Goal: Information Seeking & Learning: Understand process/instructions

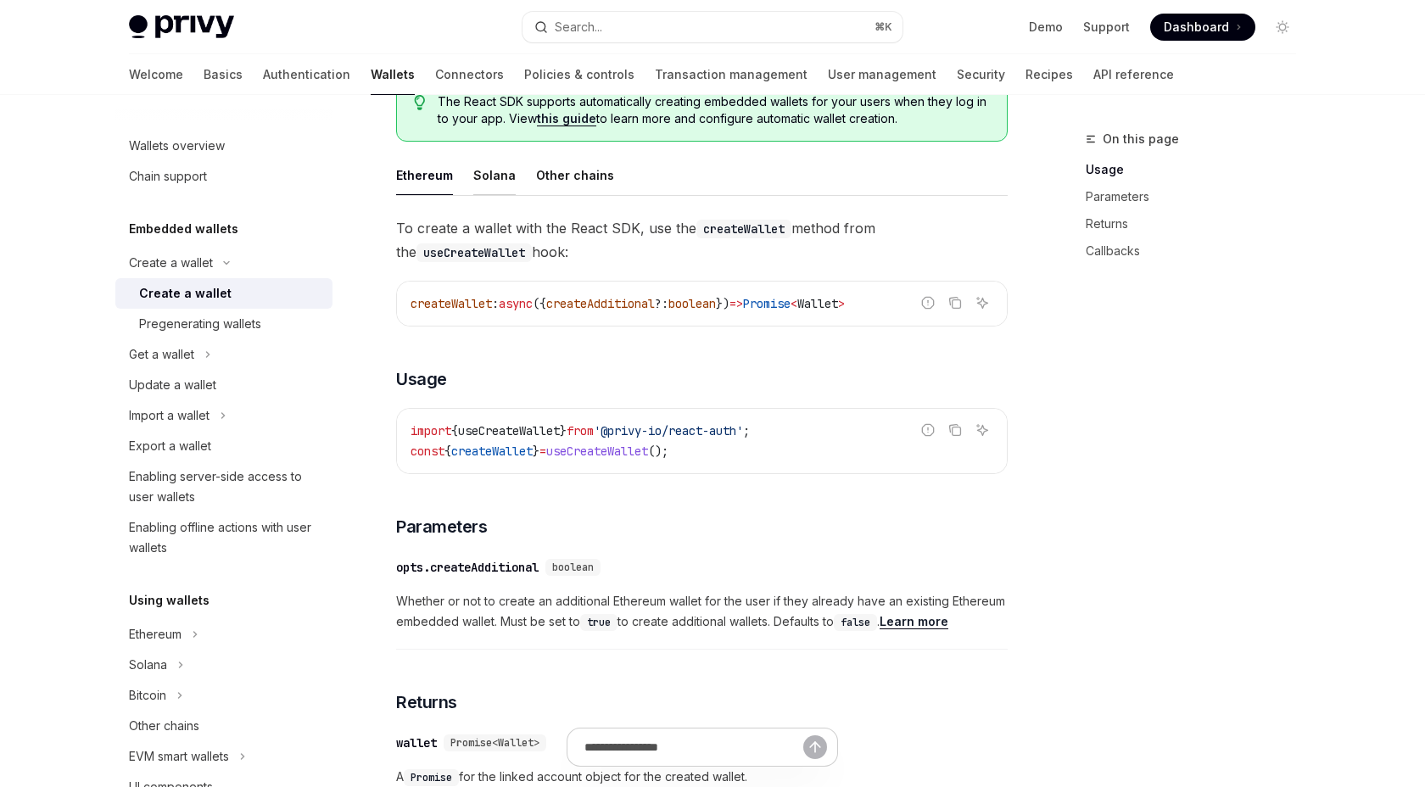
click at [494, 176] on div "Solana" at bounding box center [494, 175] width 42 height 40
type textarea "*"
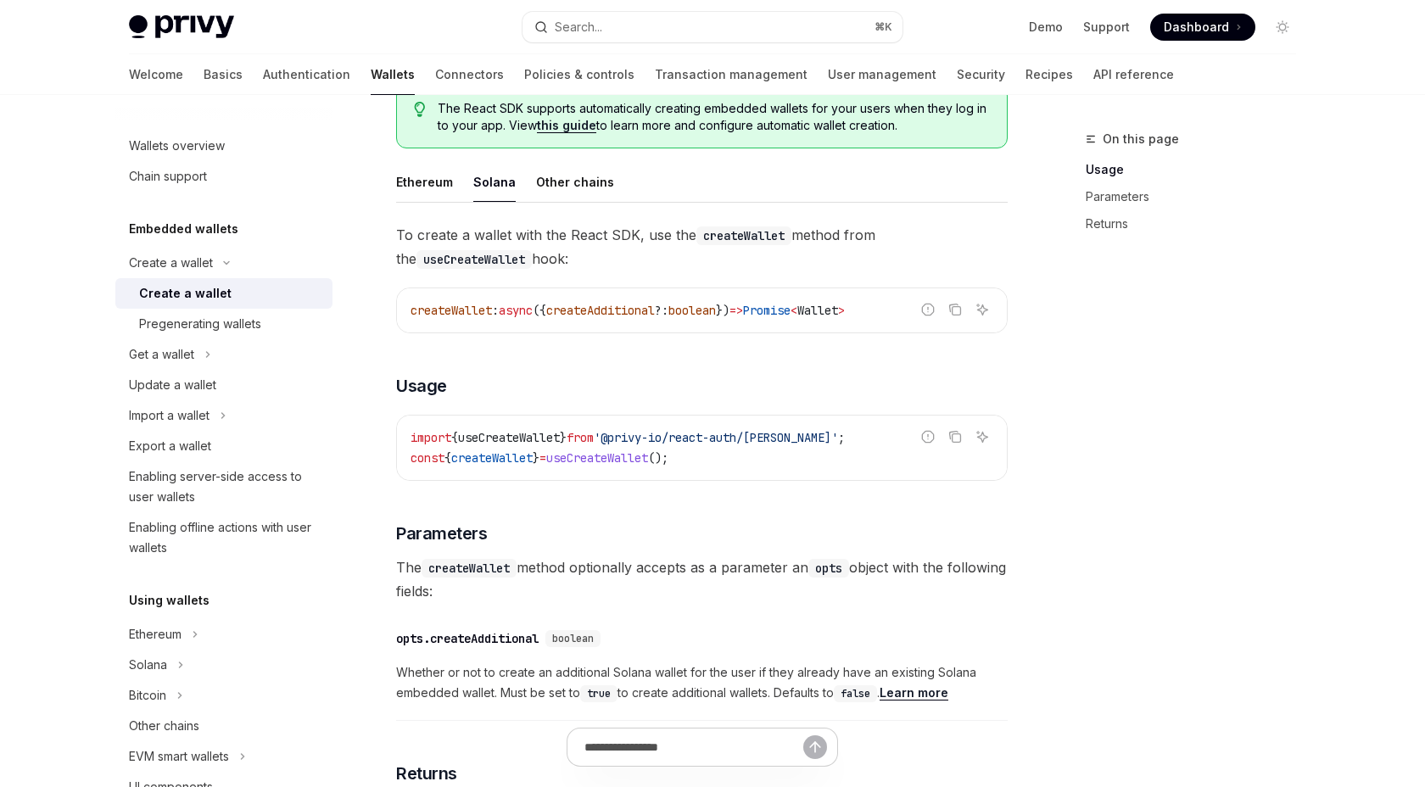
scroll to position [439, 0]
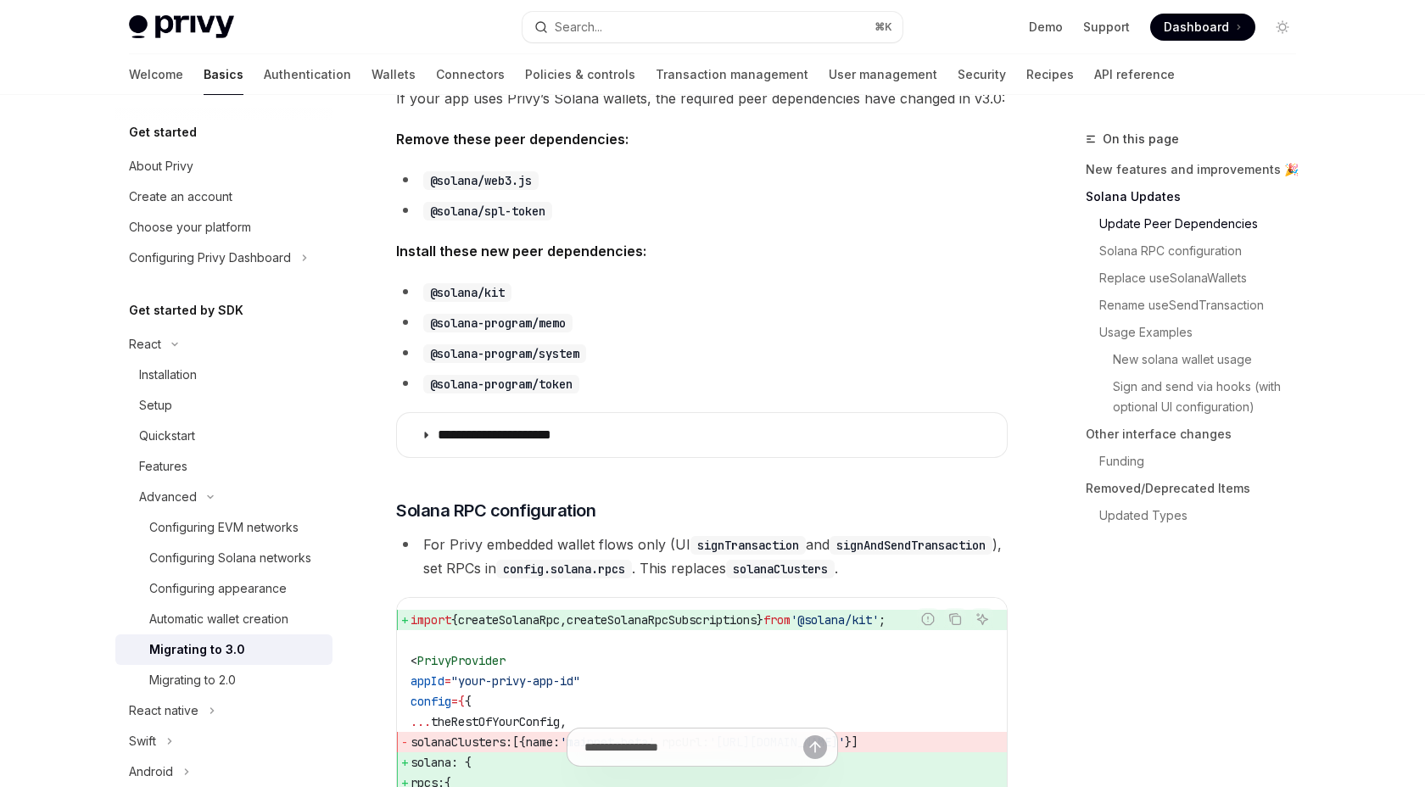
scroll to position [579, 0]
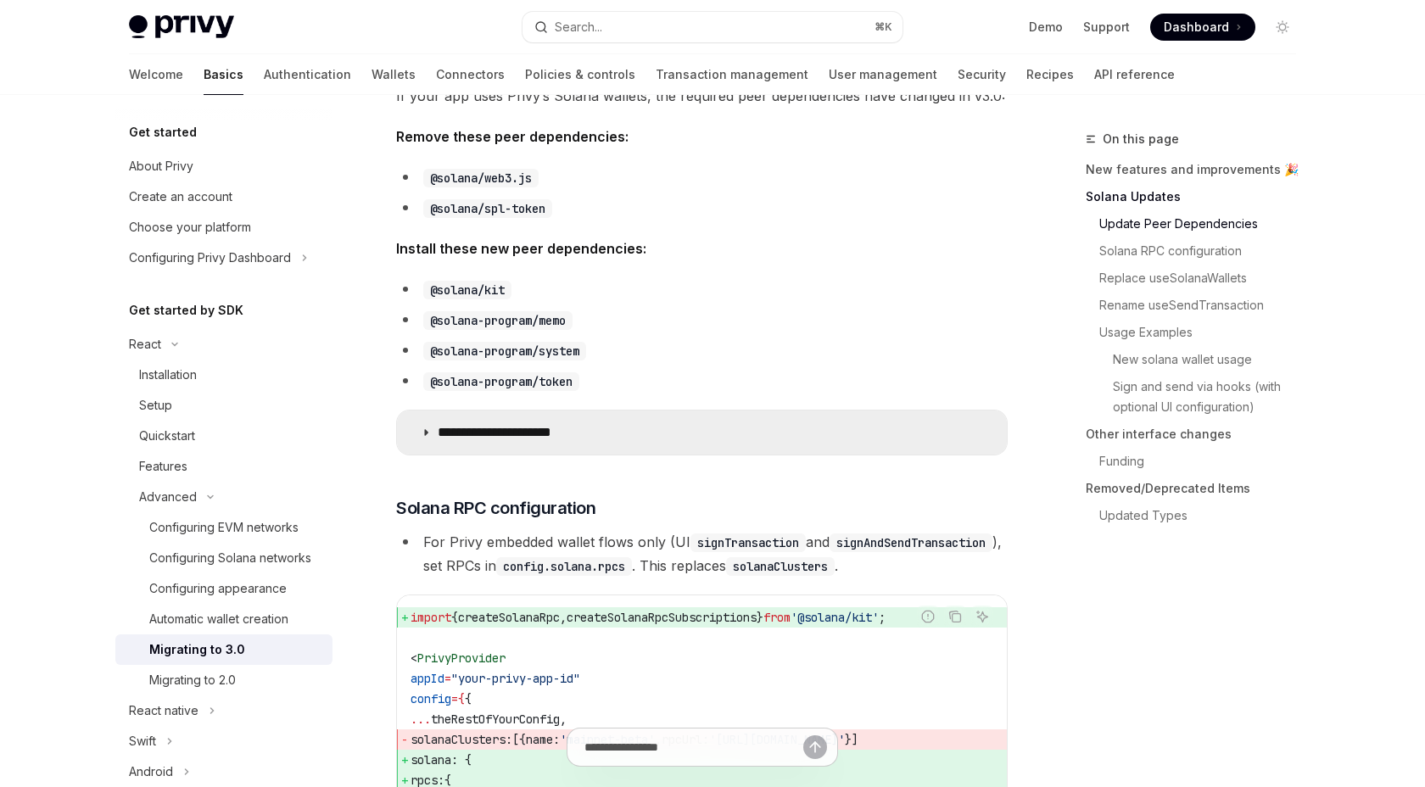
click at [422, 428] on icon at bounding box center [426, 433] width 10 height 10
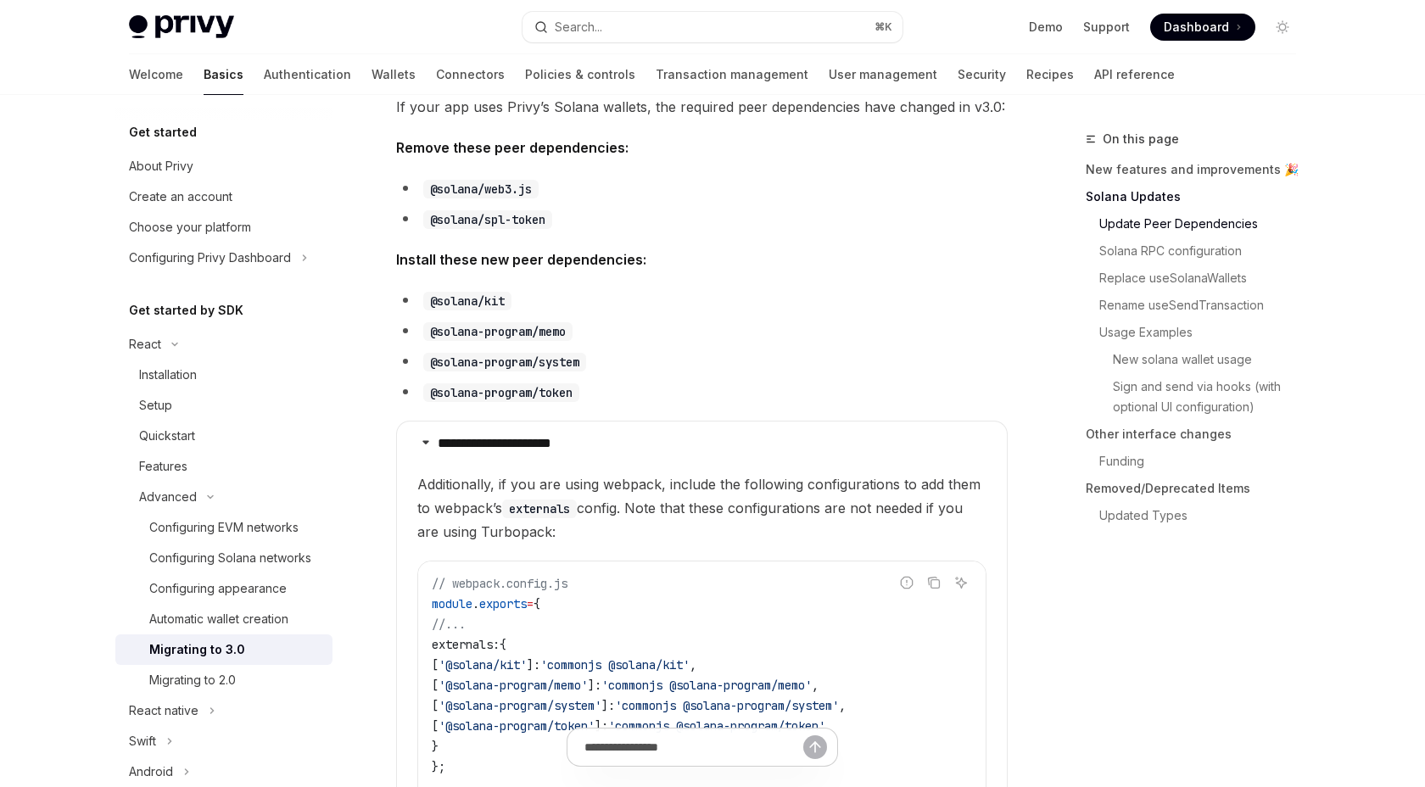
scroll to position [584, 0]
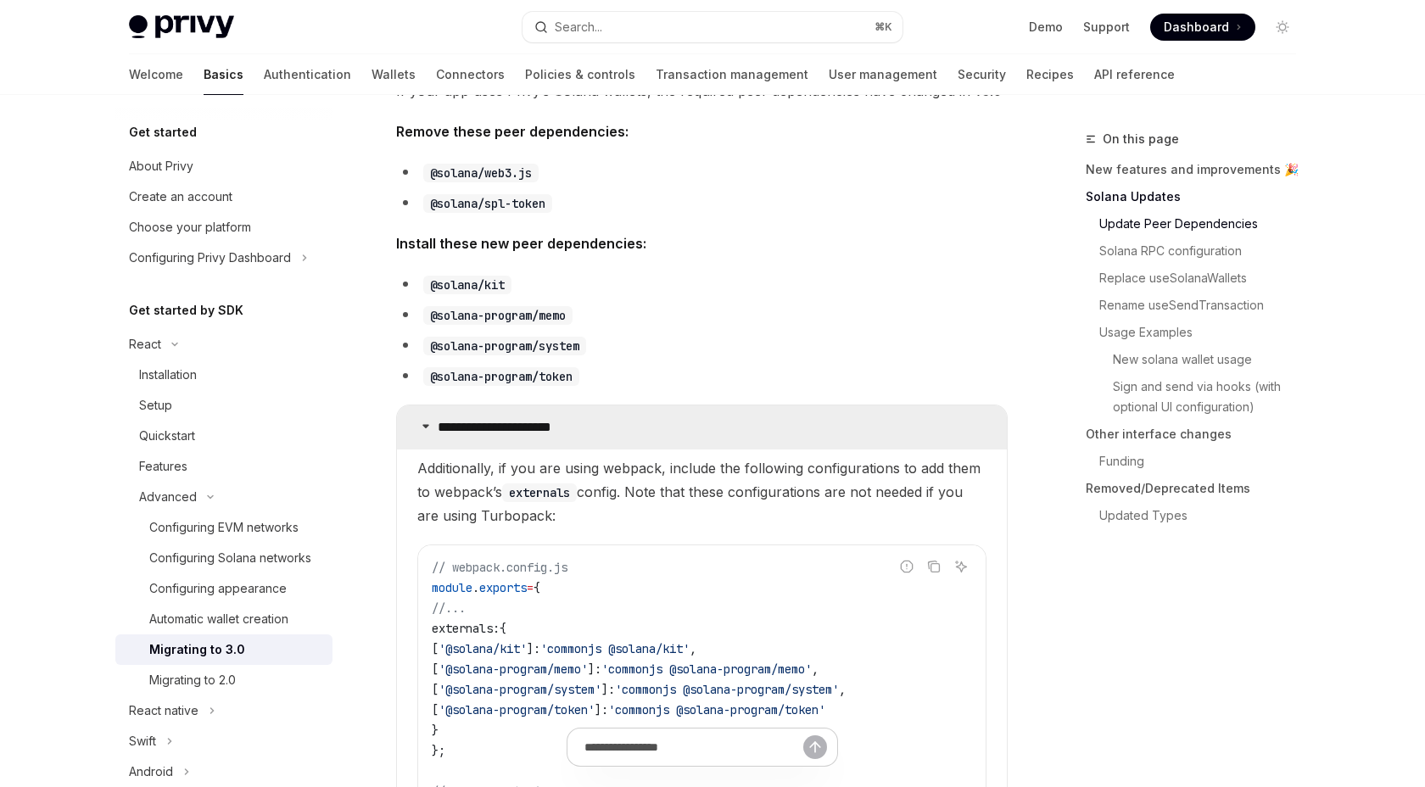
click at [424, 432] on summary "**********" at bounding box center [702, 427] width 610 height 44
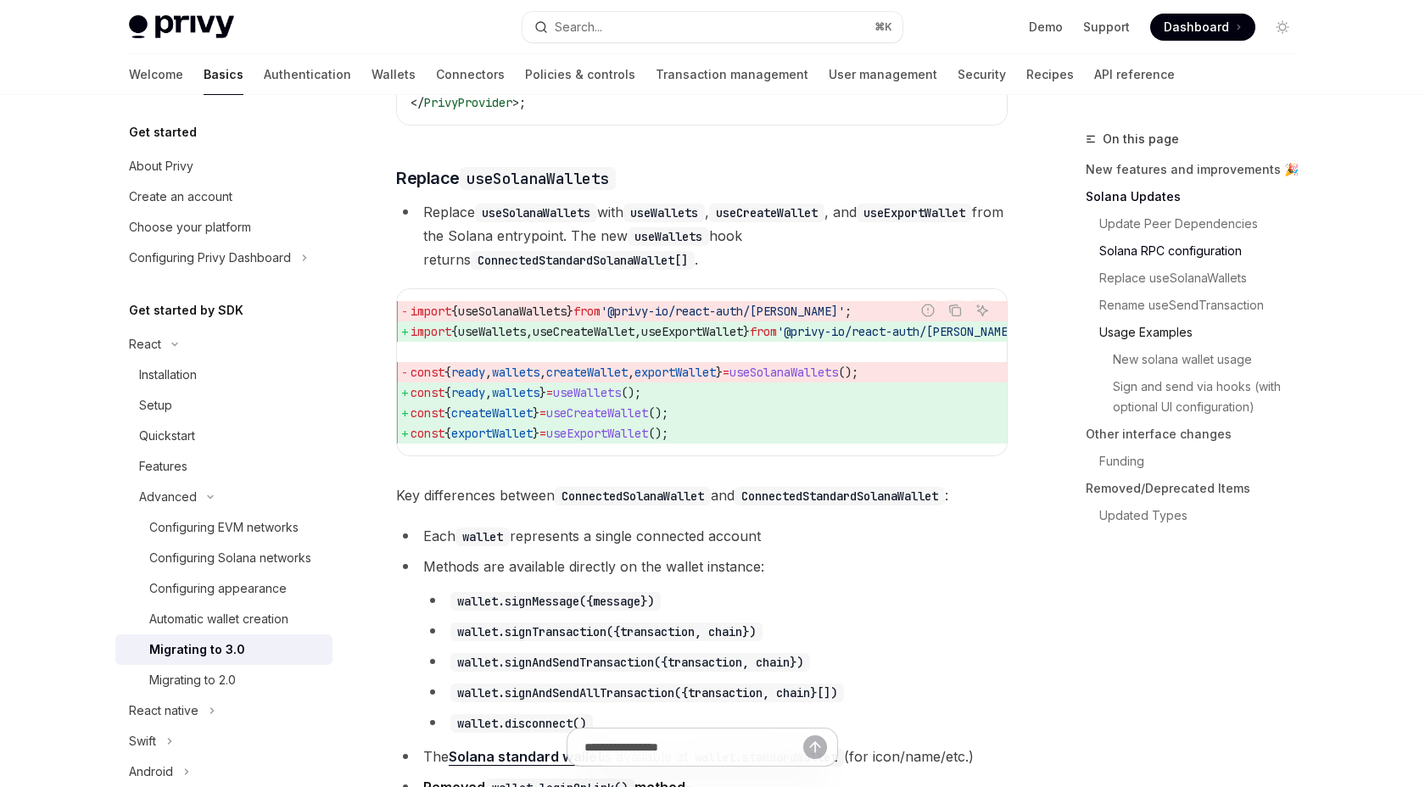
click at [1149, 331] on link "Usage Examples" at bounding box center [1198, 332] width 224 height 27
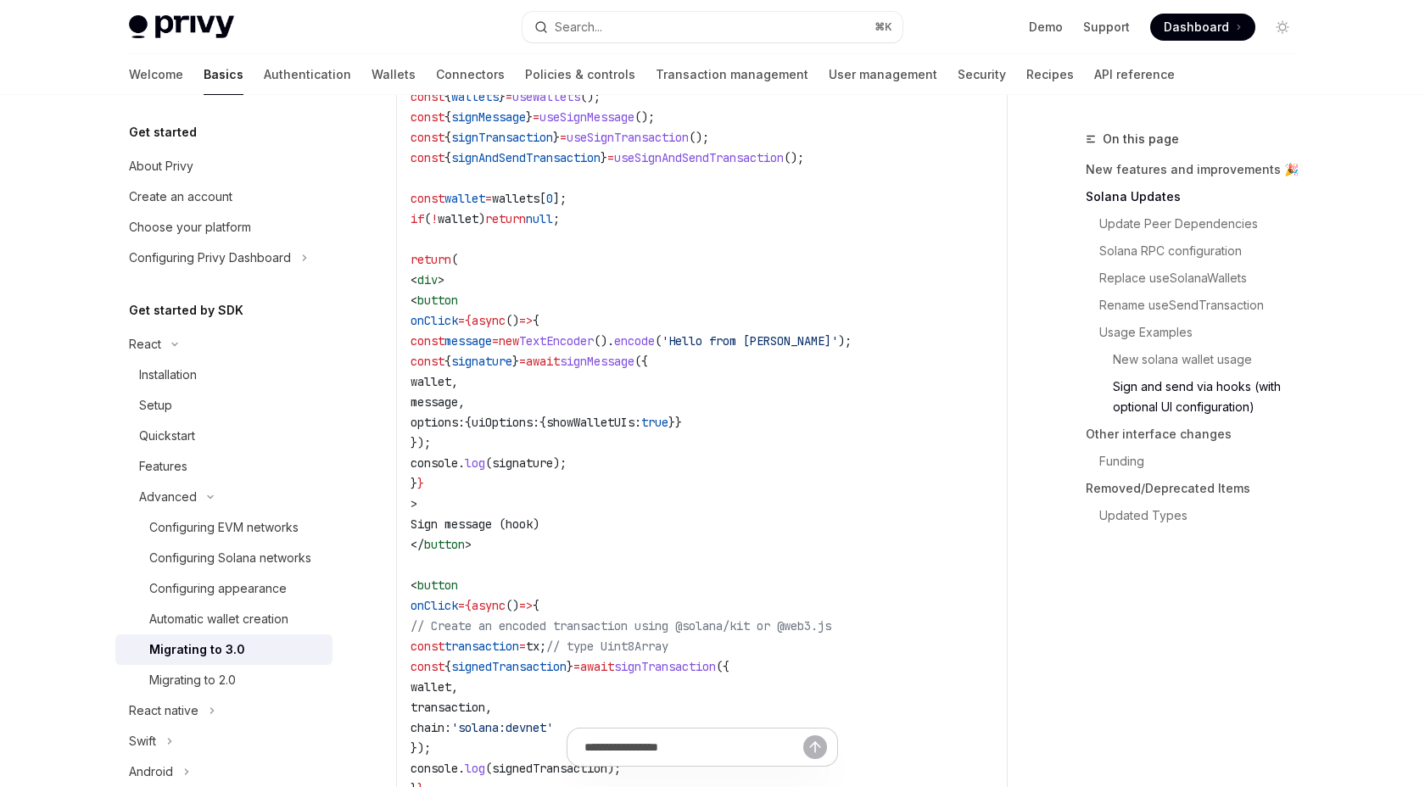
scroll to position [3909, 0]
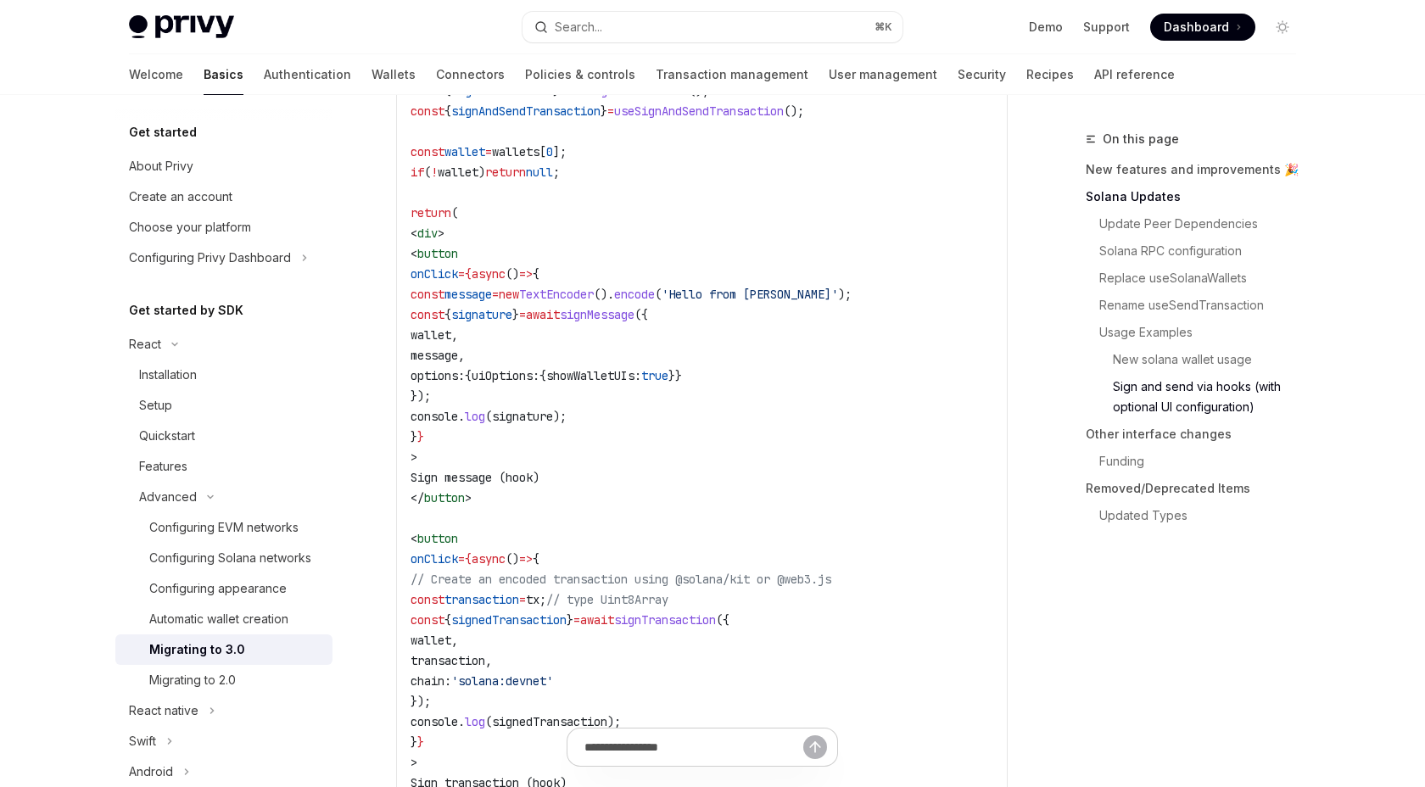
type textarea "*"
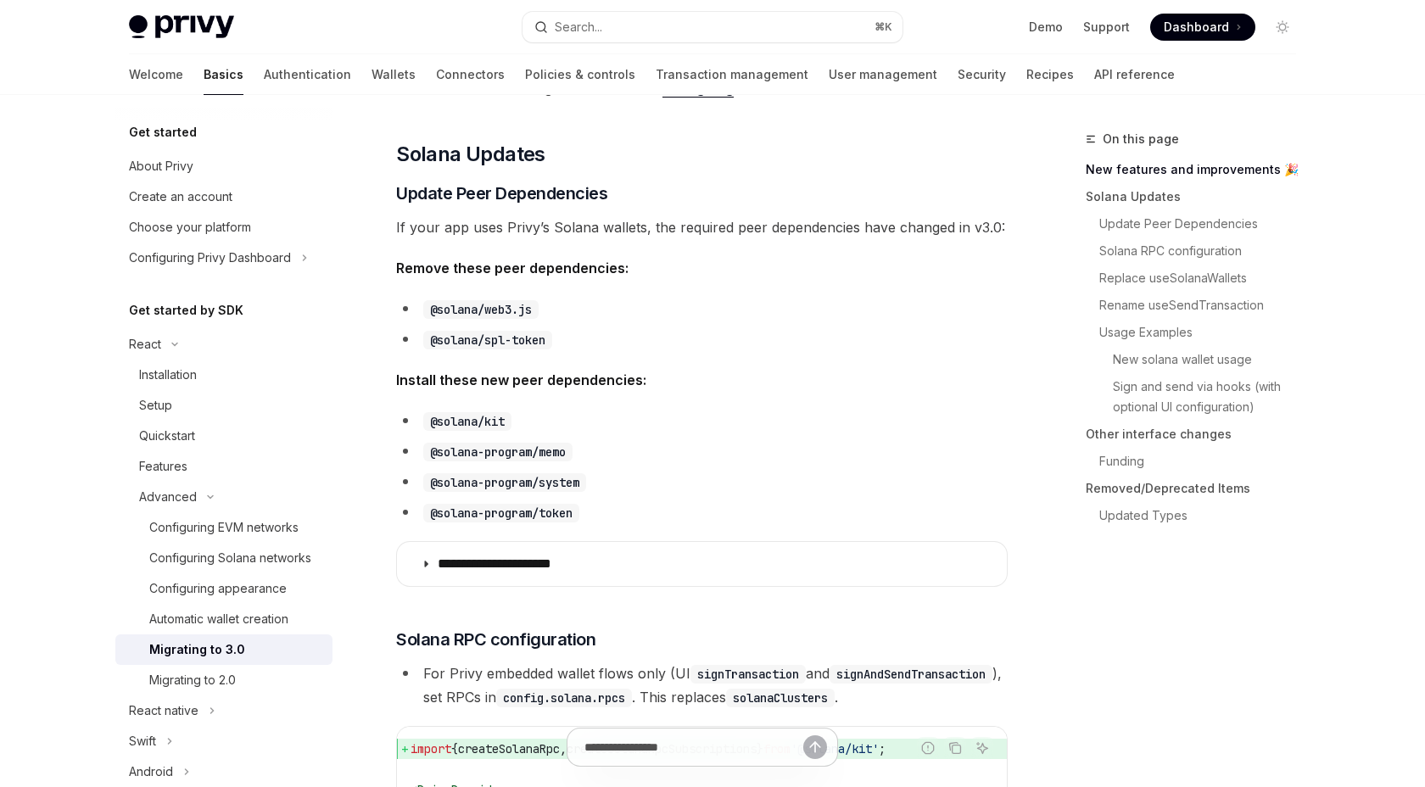
scroll to position [392, 0]
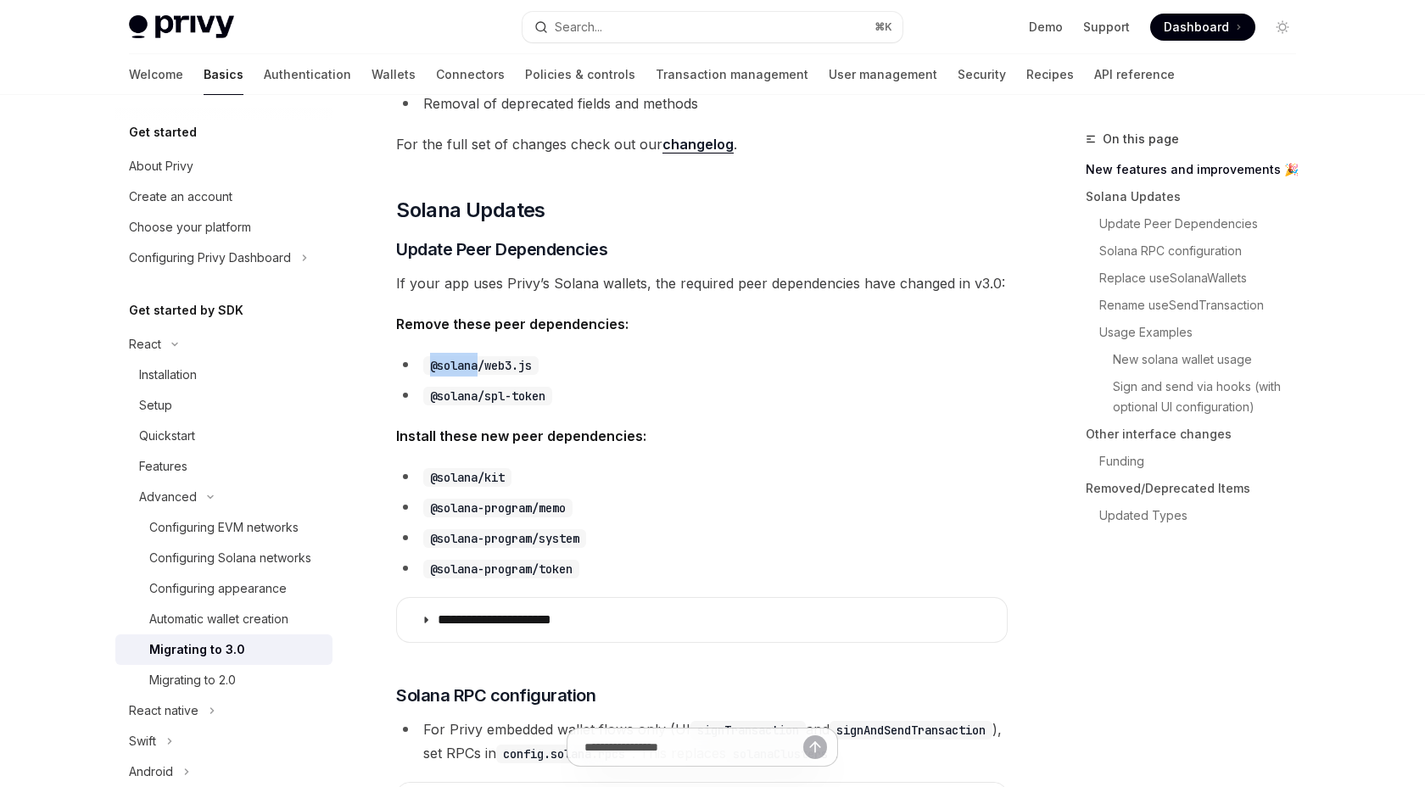
drag, startPoint x: 478, startPoint y: 365, endPoint x: 428, endPoint y: 367, distance: 50.1
click at [428, 367] on code "@solana/web3.js" at bounding box center [480, 365] width 115 height 19
copy code "@solana"
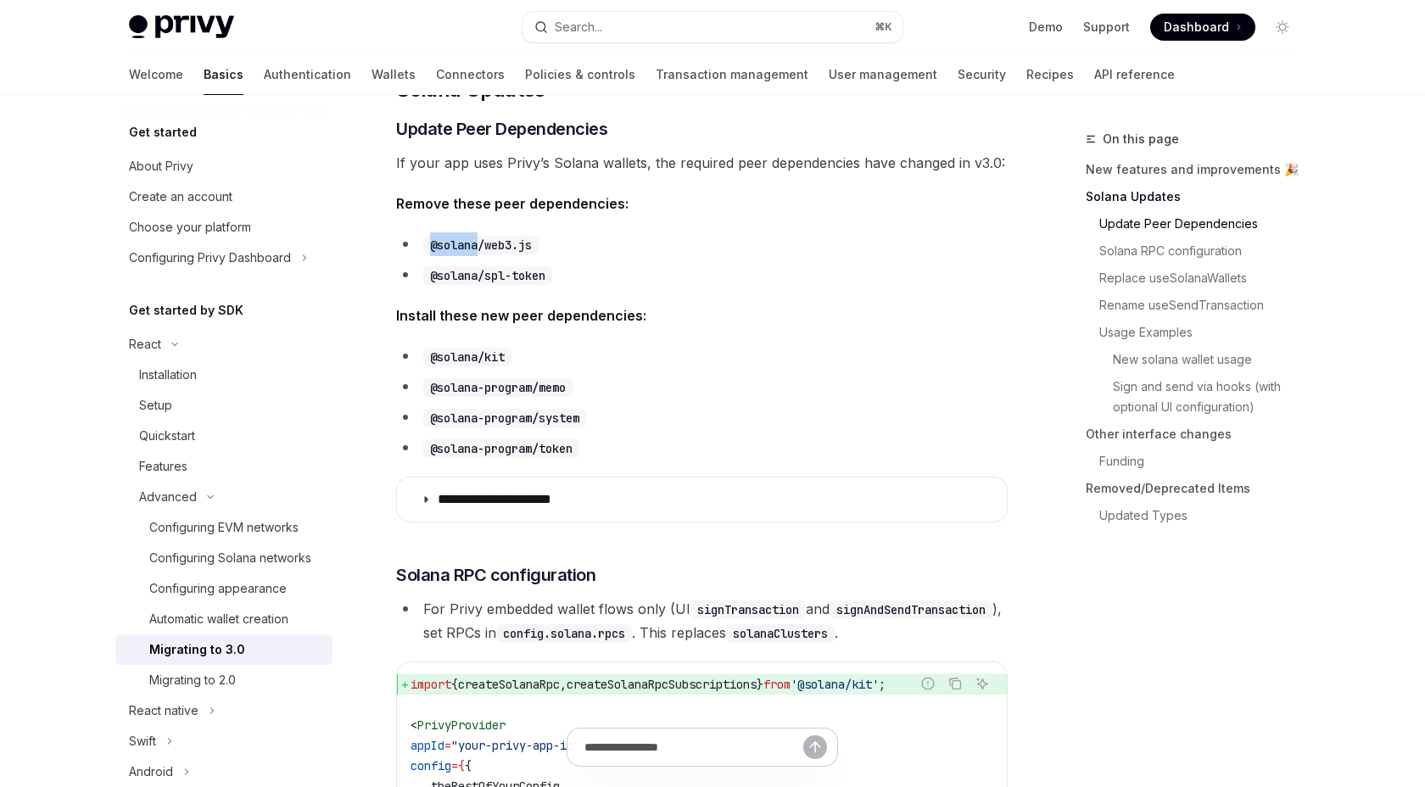
scroll to position [526, 0]
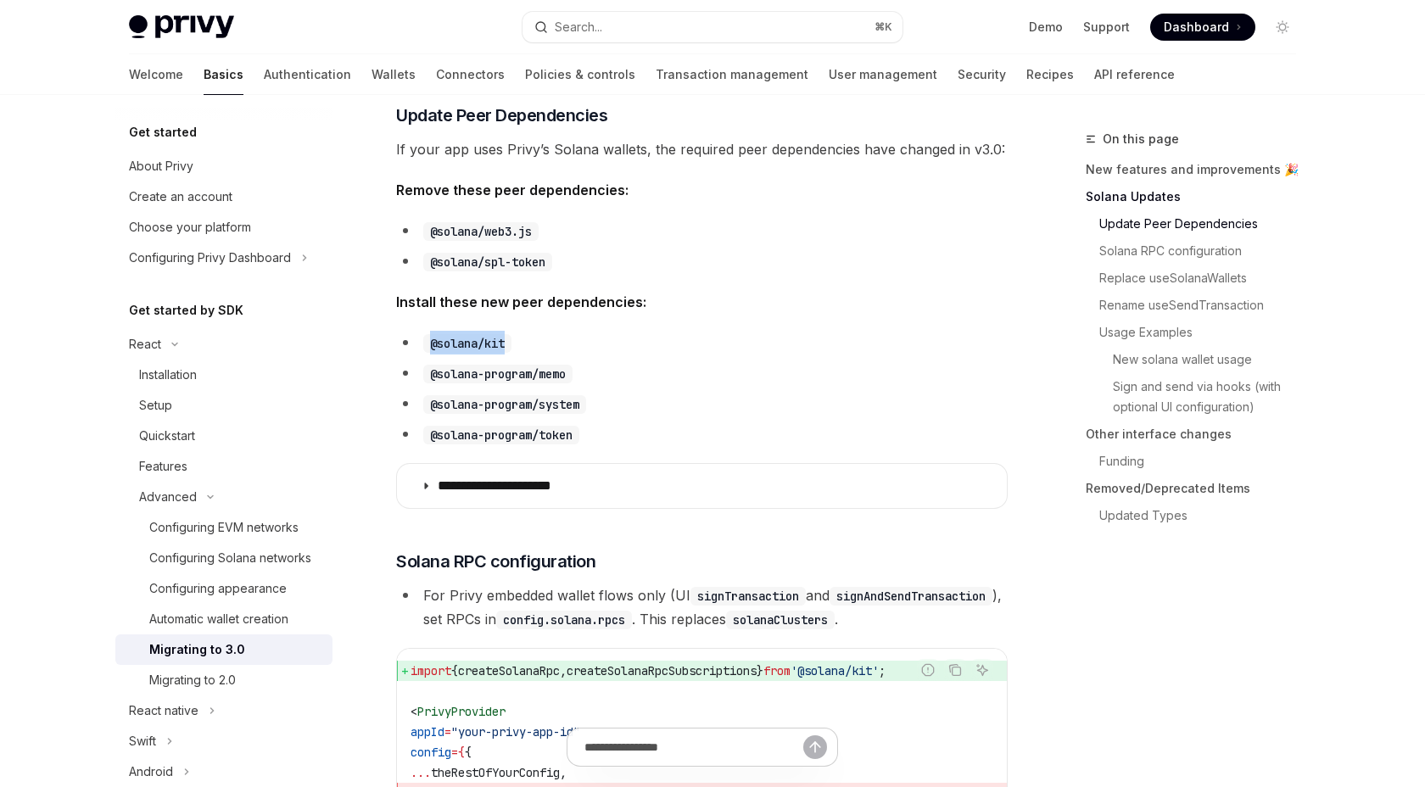
drag, startPoint x: 507, startPoint y: 342, endPoint x: 429, endPoint y: 351, distance: 78.6
click at [429, 351] on code "@solana/kit" at bounding box center [467, 343] width 88 height 19
copy code "@solana/kit"
drag, startPoint x: 569, startPoint y: 372, endPoint x: 426, endPoint y: 379, distance: 143.6
click at [426, 379] on code "@solana-program/memo" at bounding box center [497, 374] width 149 height 19
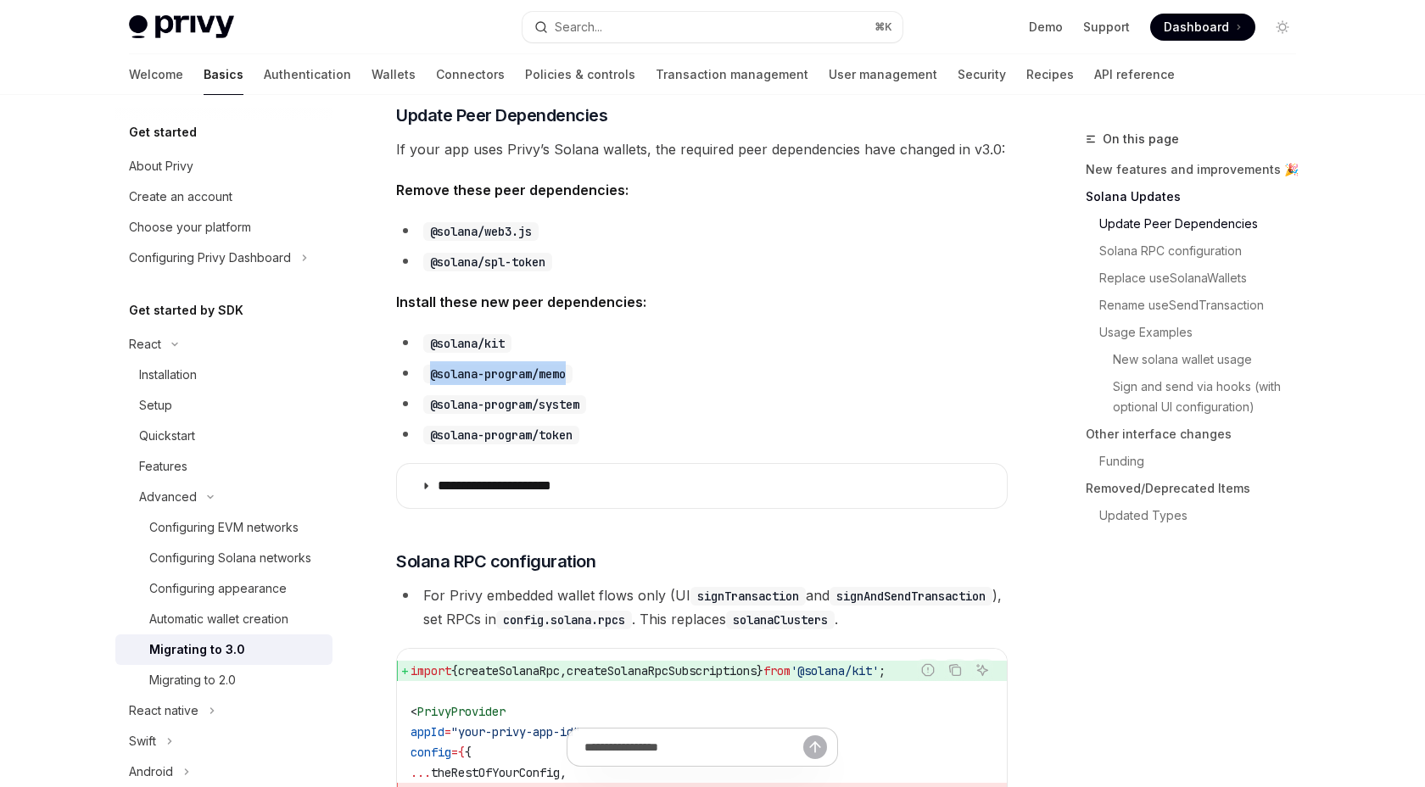
copy code "@solana-program/memo"
click at [577, 403] on code "@solana-program/system" at bounding box center [504, 404] width 163 height 19
click at [586, 402] on code "@solana-program/system" at bounding box center [504, 404] width 163 height 19
drag, startPoint x: 586, startPoint y: 402, endPoint x: 432, endPoint y: 405, distance: 154.4
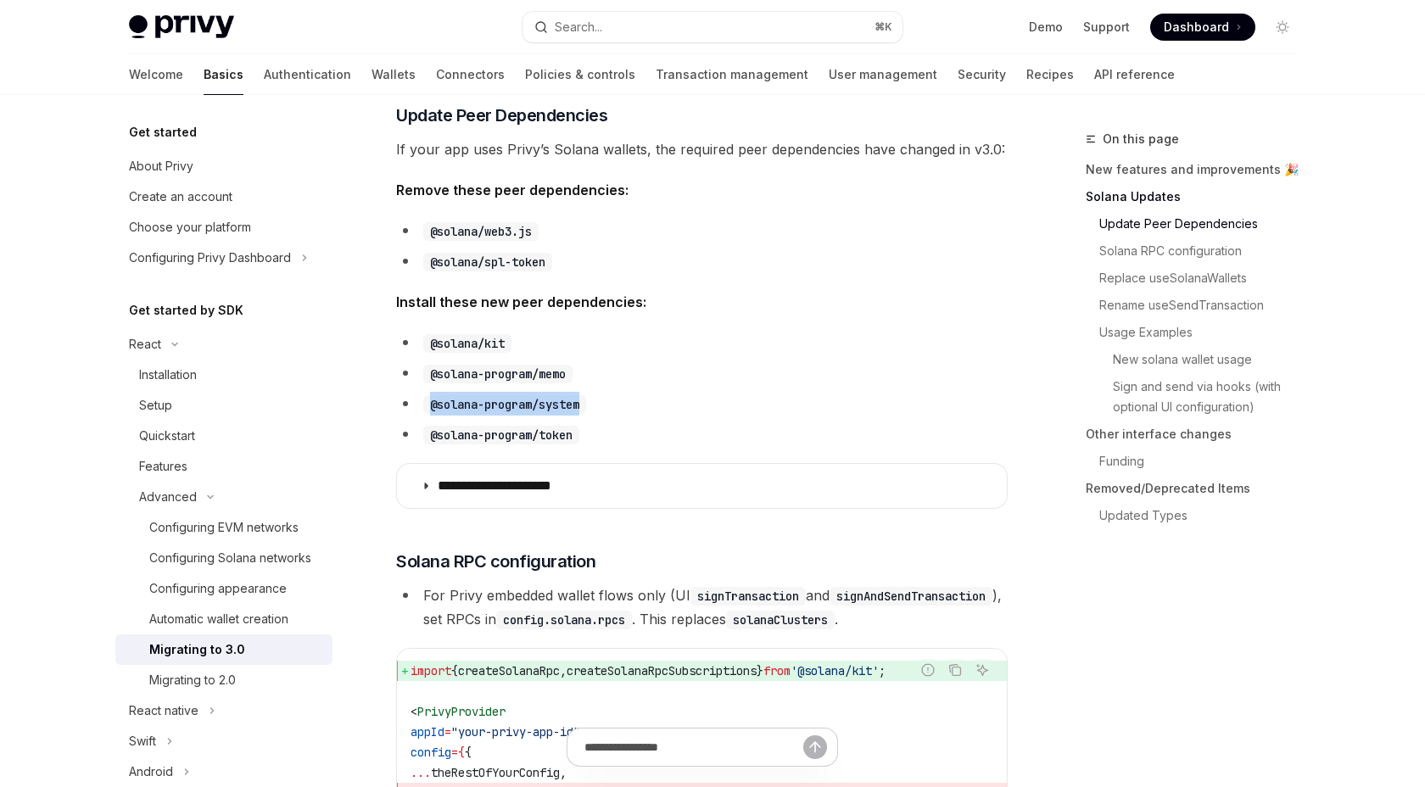
click at [432, 405] on code "@solana-program/system" at bounding box center [504, 404] width 163 height 19
drag, startPoint x: 578, startPoint y: 434, endPoint x: 430, endPoint y: 434, distance: 147.6
click at [430, 434] on code "@solana-program/token" at bounding box center [501, 435] width 156 height 19
copy code "@solana-program/token"
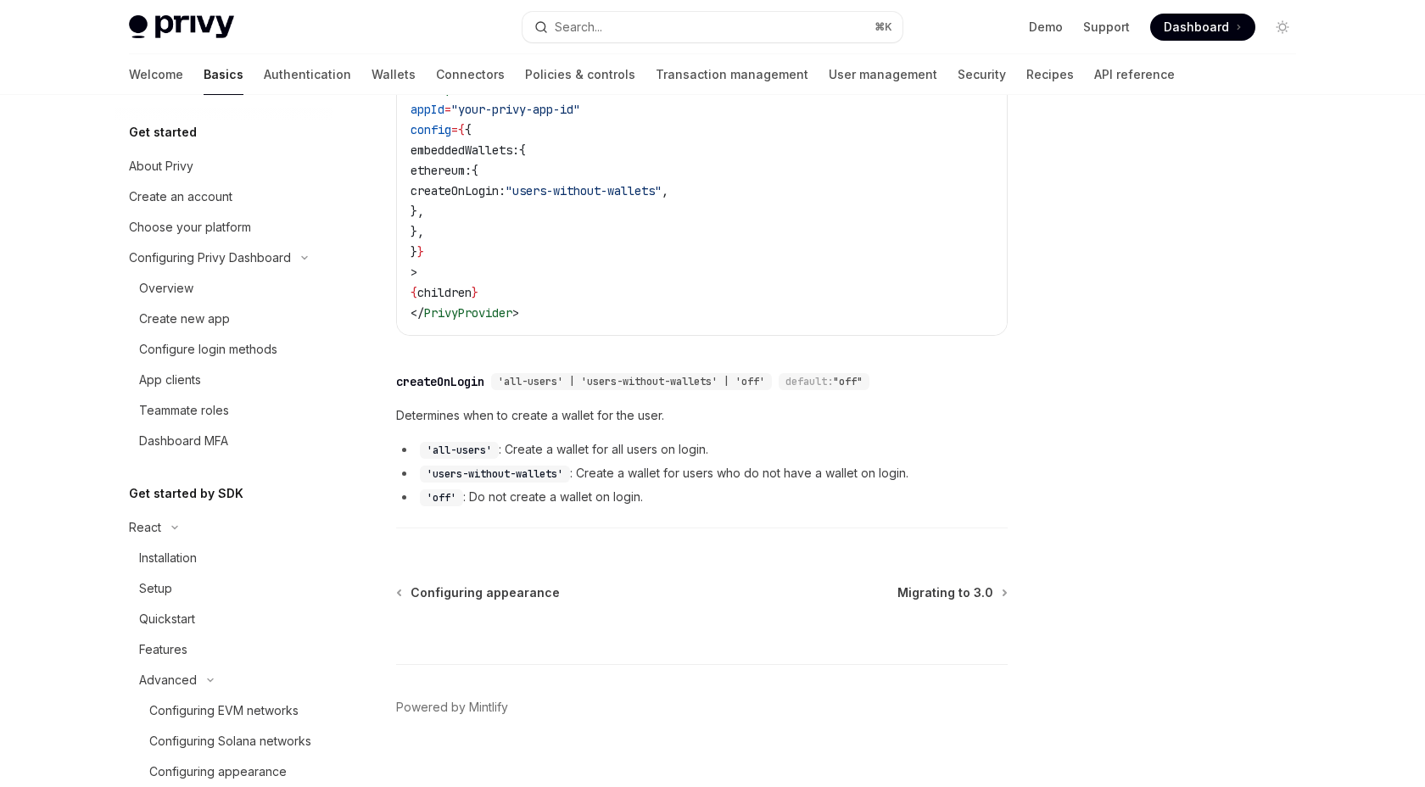
scroll to position [339, 0]
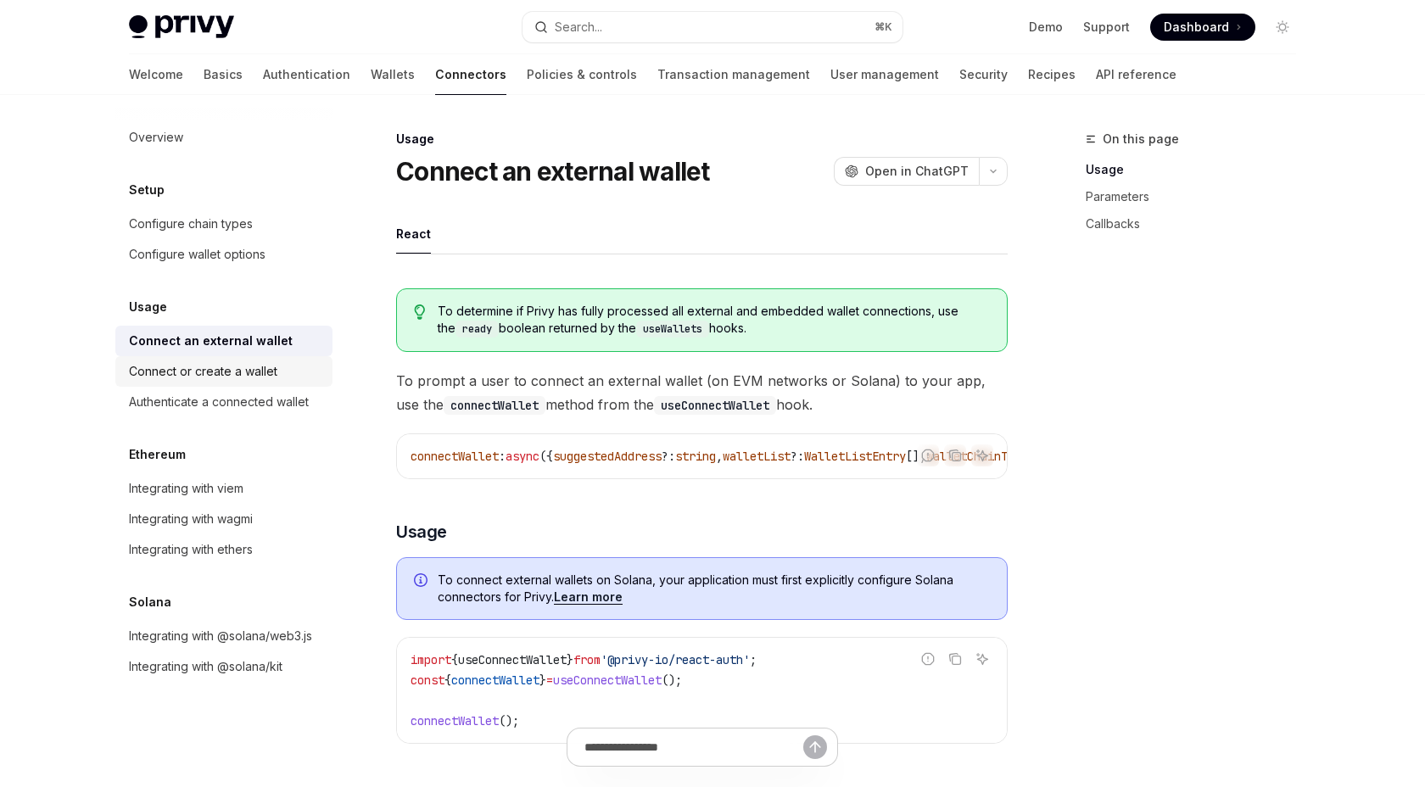
click at [210, 365] on div "Connect or create a wallet" at bounding box center [203, 371] width 148 height 20
type textarea "*"
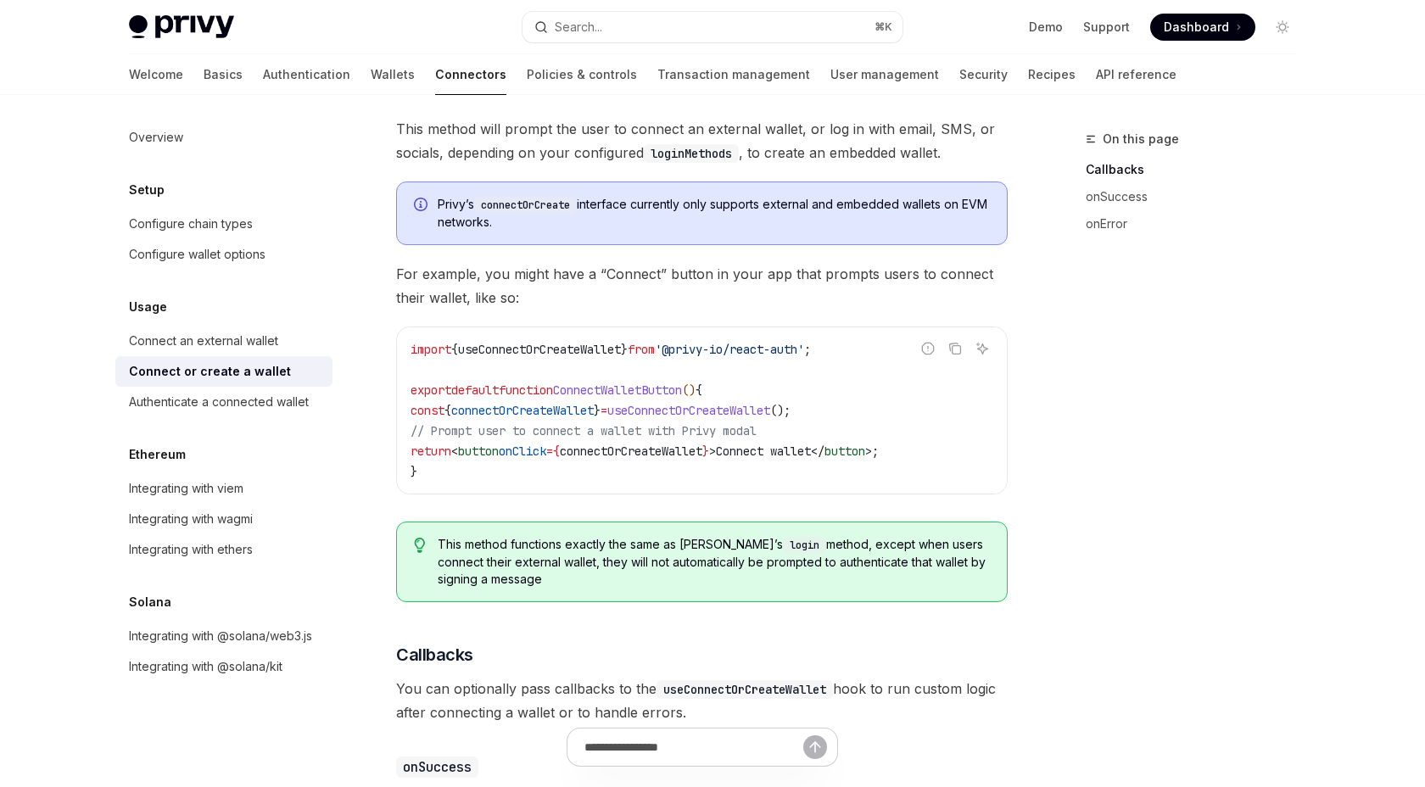
scroll to position [386, 0]
click at [597, 344] on span "useConnectOrCreateWallet" at bounding box center [539, 346] width 163 height 15
copy span "useConnectOrCreateWallet"
drag, startPoint x: 853, startPoint y: 345, endPoint x: 402, endPoint y: 351, distance: 451.3
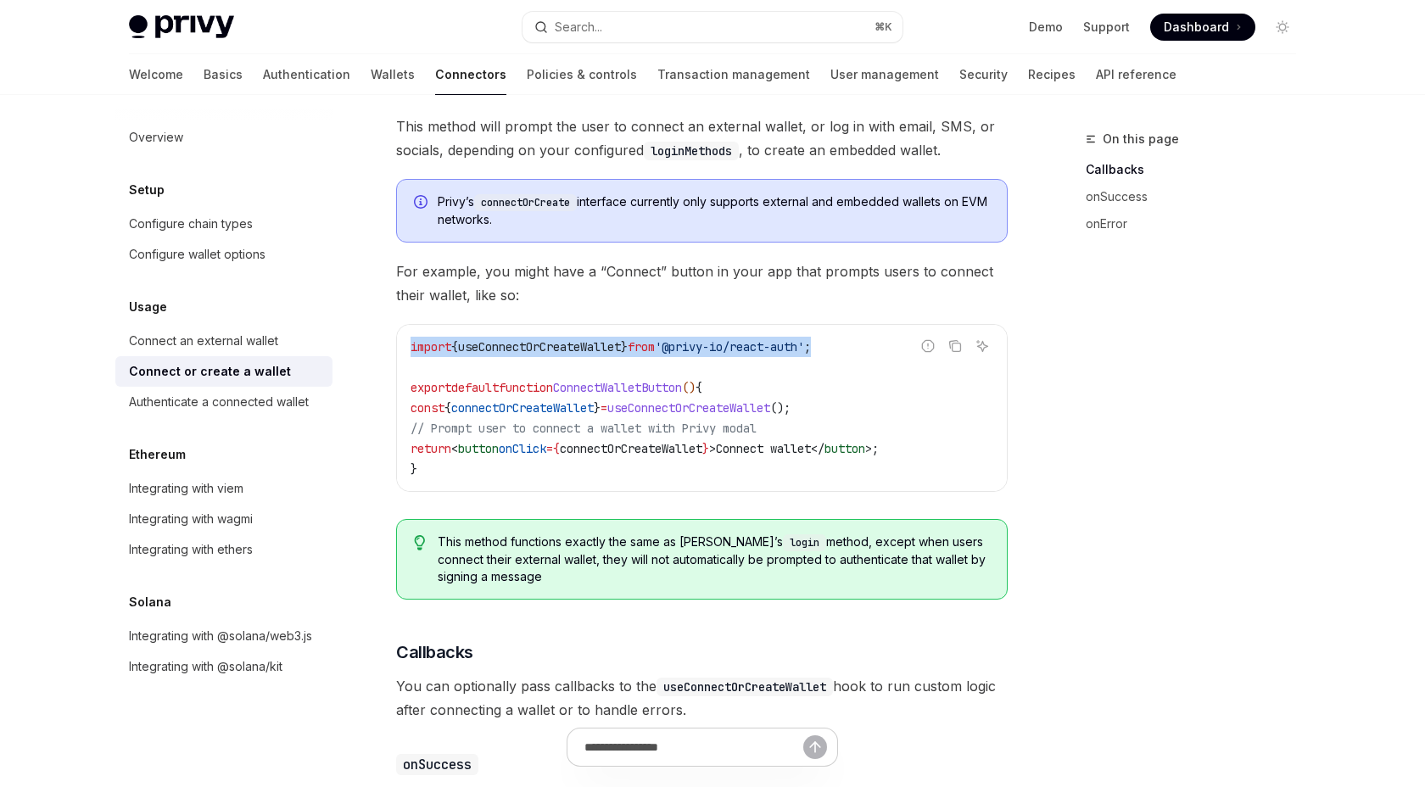
click at [402, 351] on div "import { useConnectOrCreateWallet } from '@privy-io/react-auth' ; export defaul…" at bounding box center [702, 408] width 610 height 166
copy span "import { useConnectOrCreateWallet } from '@privy-io/react-auth' ;"
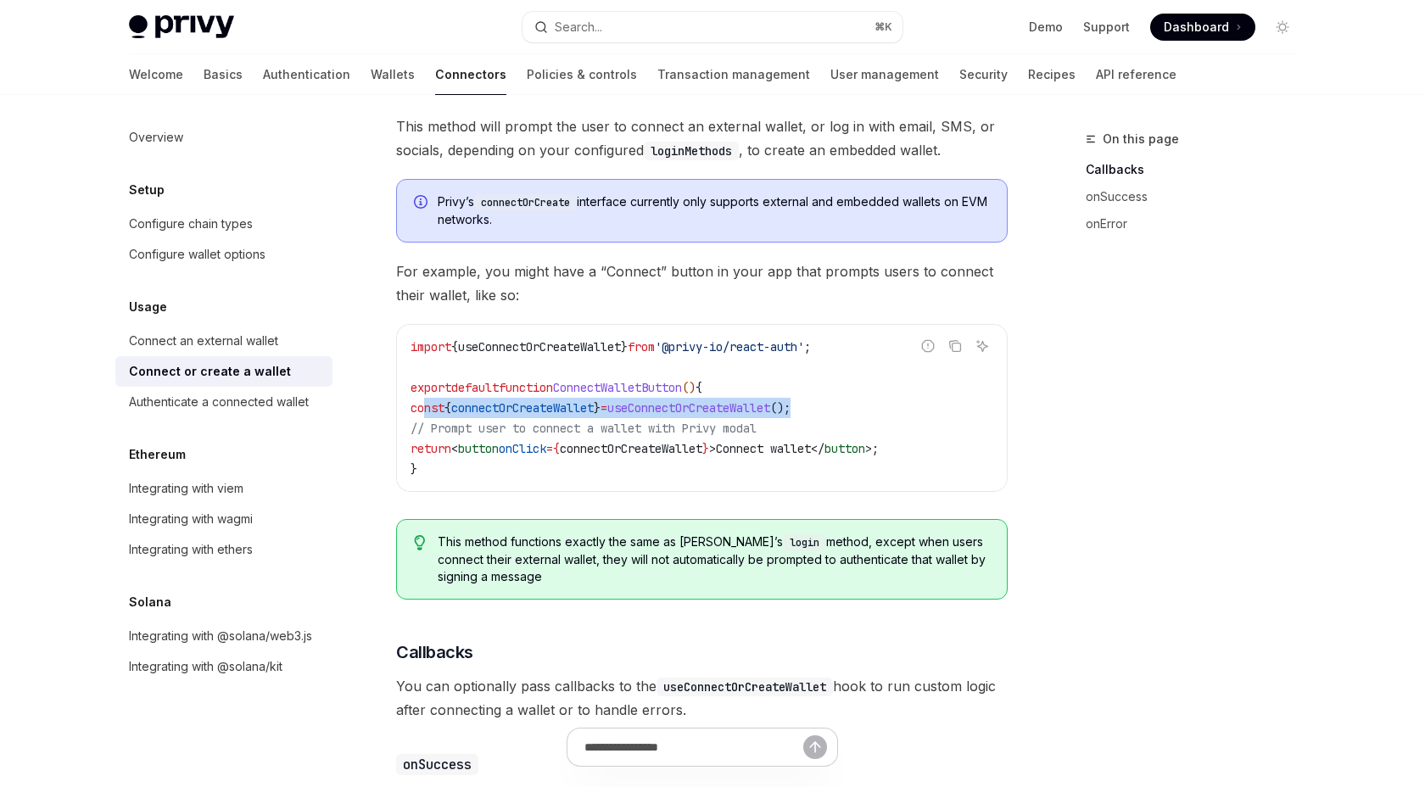
drag, startPoint x: 846, startPoint y: 406, endPoint x: 427, endPoint y: 408, distance: 419.0
click at [427, 408] on code "import { useConnectOrCreateWallet } from '@privy-io/react-auth' ; export defaul…" at bounding box center [702, 408] width 583 height 143
copy span "const { connectOrCreateWallet } = useConnectOrCreateWallet ();"
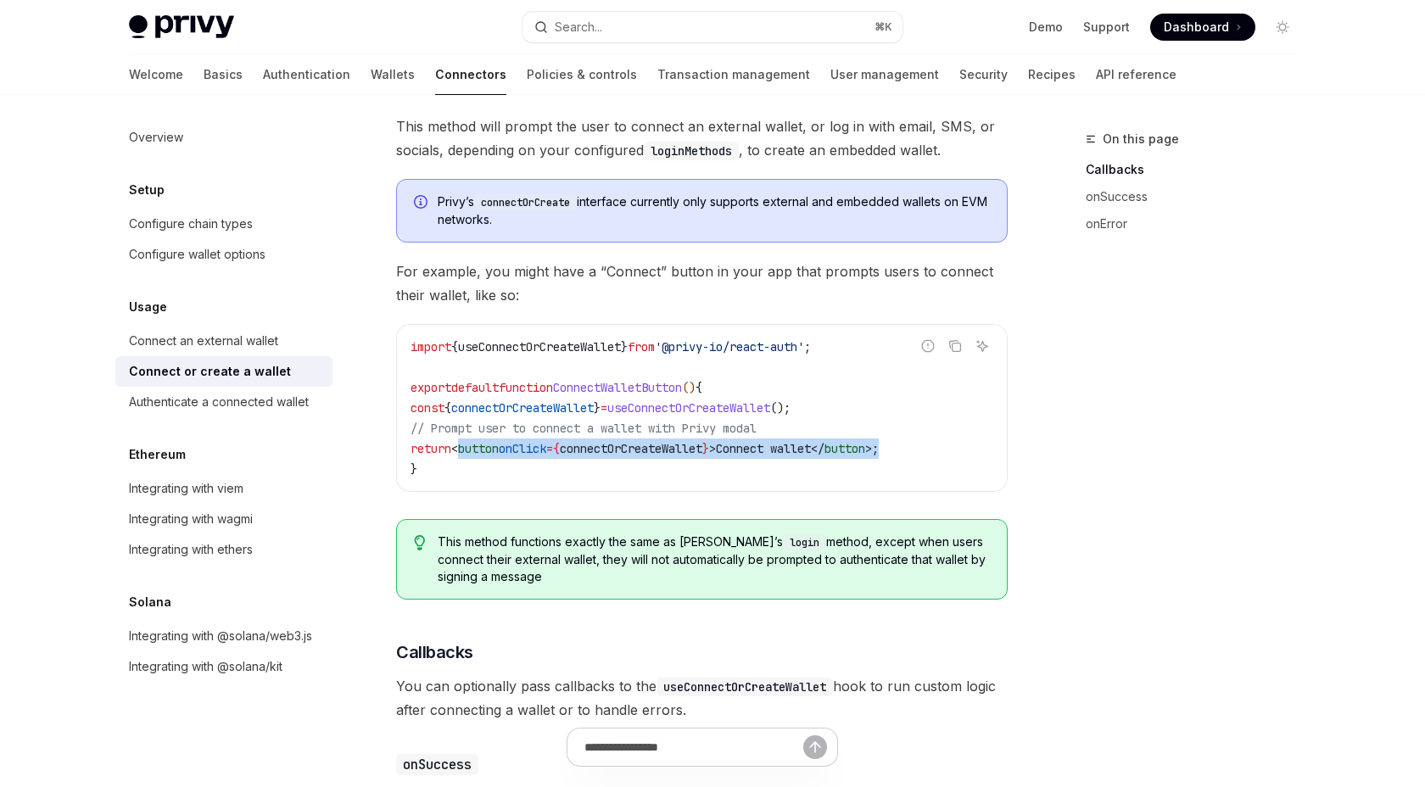
drag, startPoint x: 927, startPoint y: 446, endPoint x: 475, endPoint y: 445, distance: 452.1
click at [475, 445] on span "return < button onClick = { connectOrCreateWallet } > Connect wallet </ button …" at bounding box center [645, 448] width 468 height 15
copy span "< button onClick = { connectOrCreateWallet } > Connect wallet </ button > ;"
